Goal: Task Accomplishment & Management: Use online tool/utility

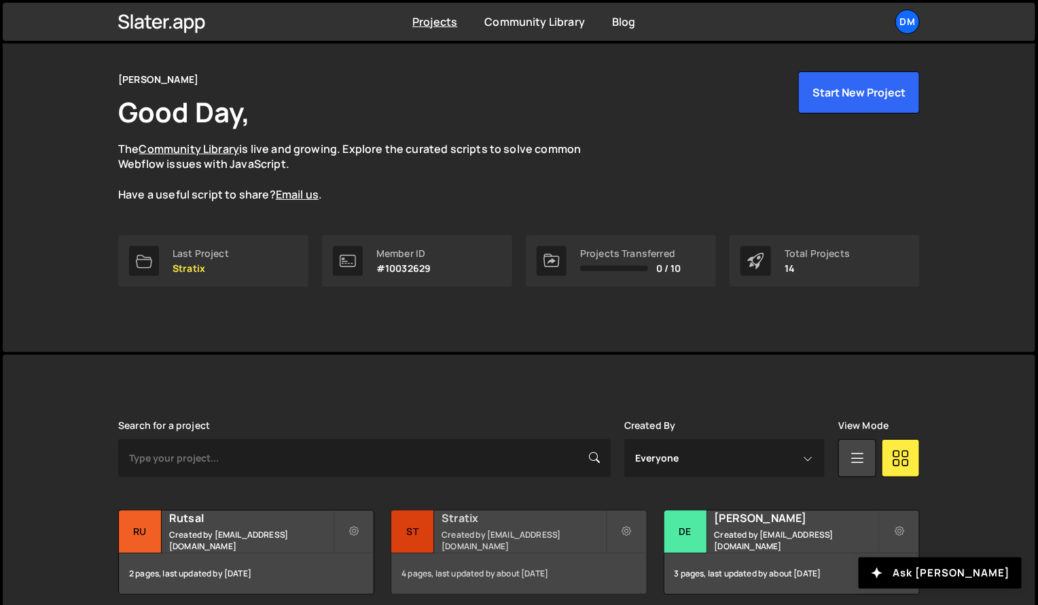
scroll to position [247, 0]
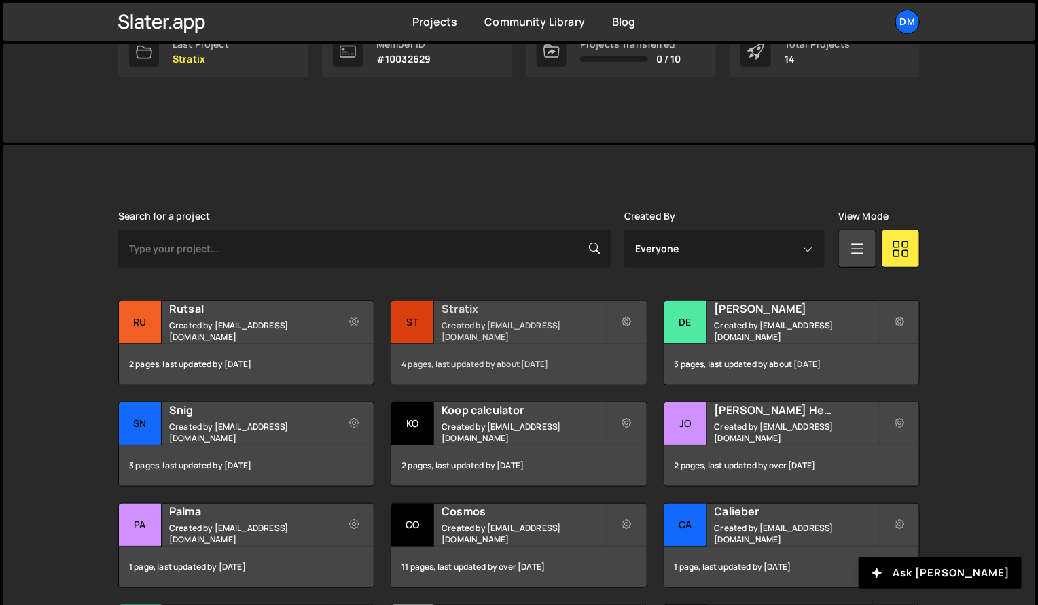
click at [485, 321] on div "Stratix Created by [EMAIL_ADDRESS][DOMAIN_NAME]" at bounding box center [518, 322] width 255 height 42
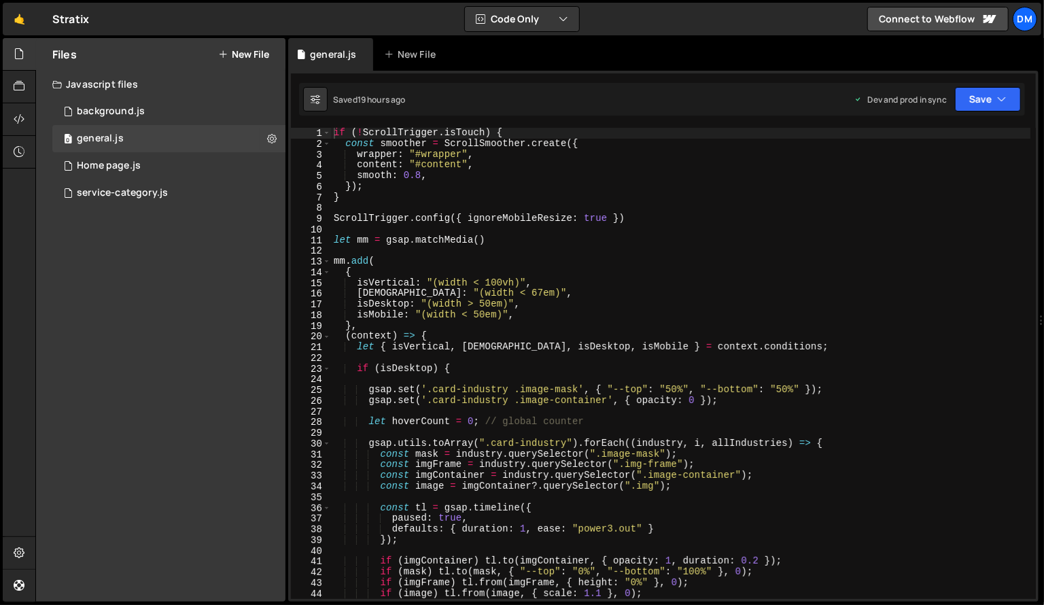
type textarea "isDesktop: "(width > 50em)","
click at [507, 305] on div "if ( ! ScrollTrigger . isTouch ) { const smoother = ScrollSmoother . create ({ …" at bounding box center [681, 374] width 700 height 493
